Goal: Transaction & Acquisition: Obtain resource

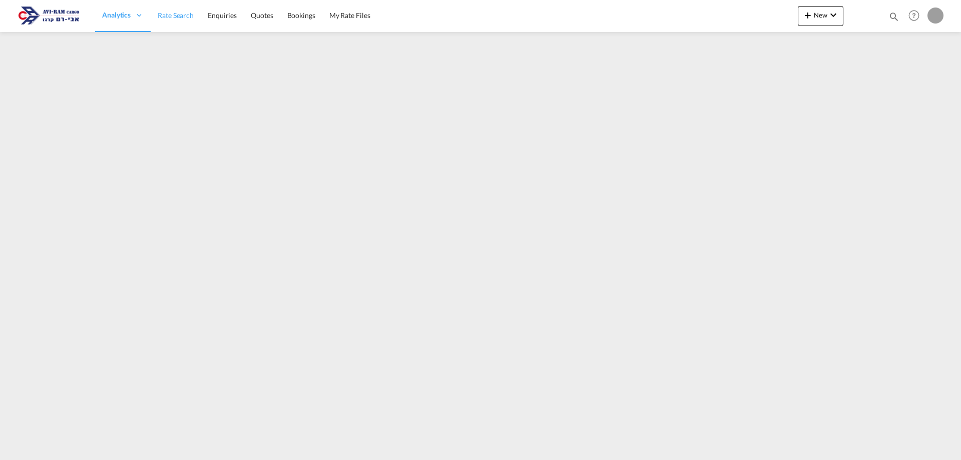
click at [169, 19] on span "Rate Search" at bounding box center [176, 15] width 36 height 9
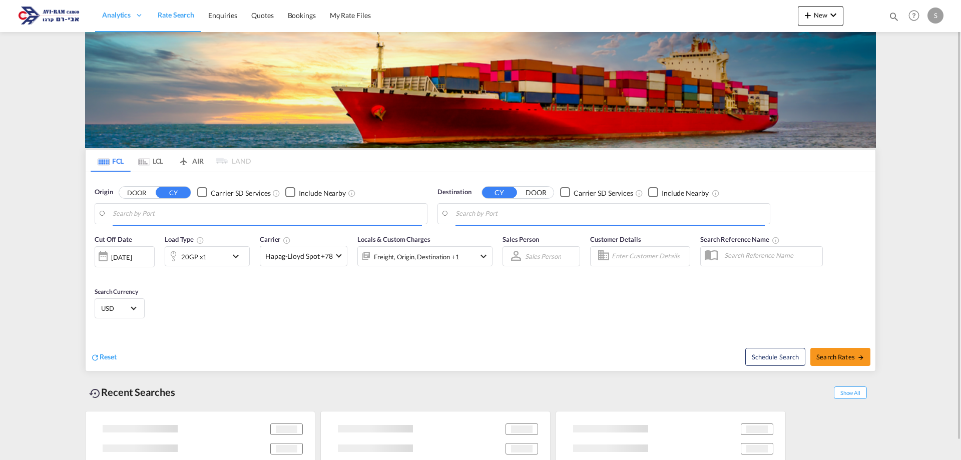
type input "Ningbo, CNNGB"
type input "Ashdod, ILASH"
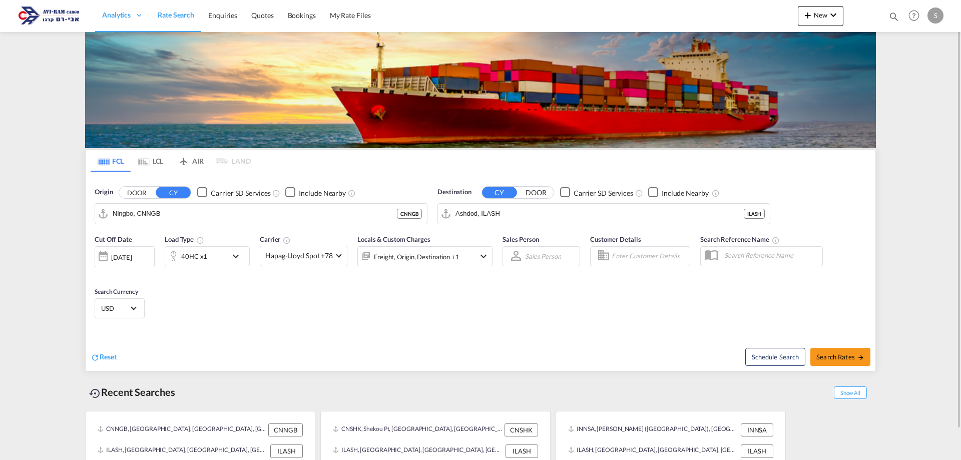
drag, startPoint x: 154, startPoint y: 161, endPoint x: 177, endPoint y: 207, distance: 51.0
click at [154, 161] on md-tab-item "LCL" at bounding box center [151, 161] width 40 height 22
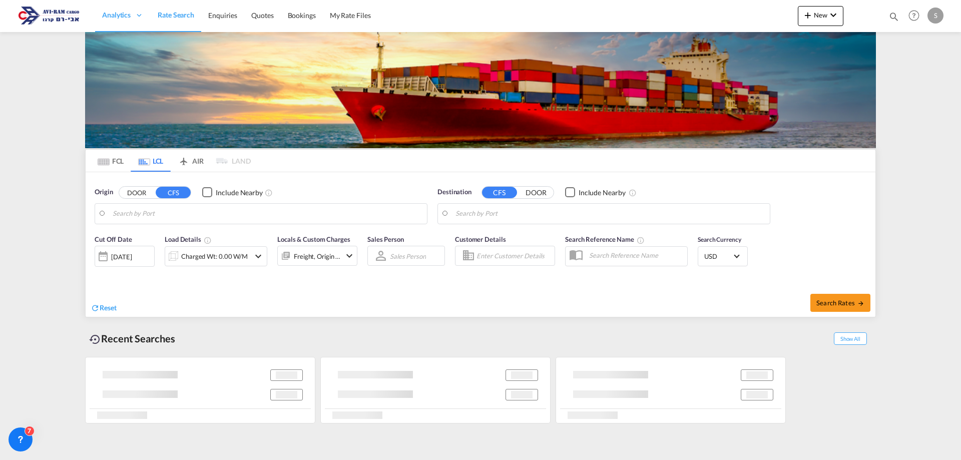
type input "Busan, KRPUS"
type input "Ashdod, ILASH"
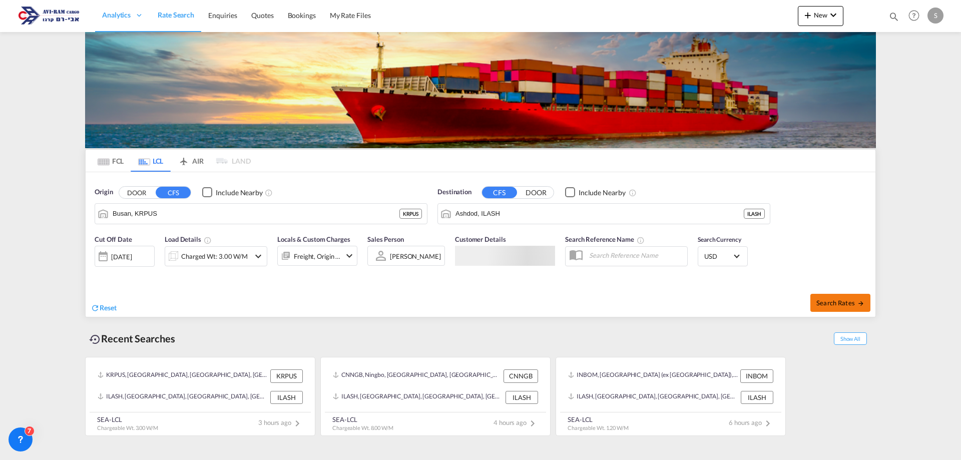
click at [824, 296] on button "Search Rates" at bounding box center [841, 303] width 60 height 18
type input "KRPUS to ILASH / [DATE]"
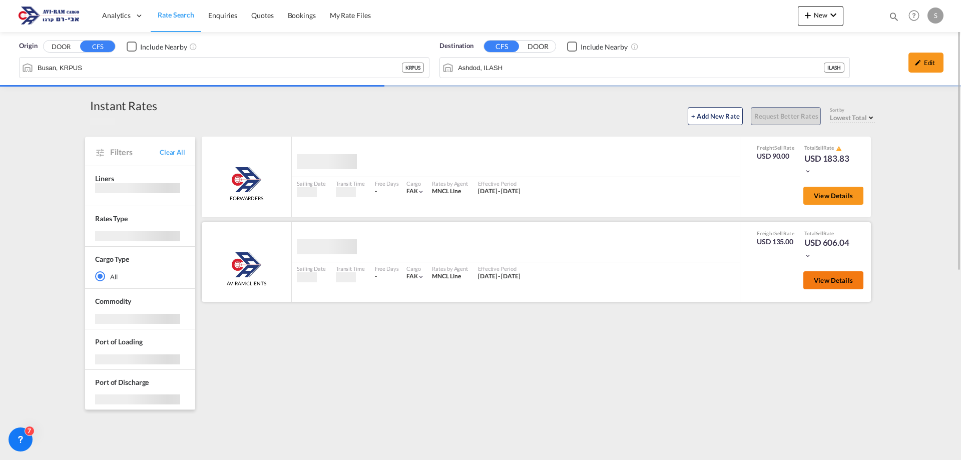
click at [820, 282] on span "View Details" at bounding box center [833, 280] width 39 height 8
